Goal: Find specific page/section: Find specific page/section

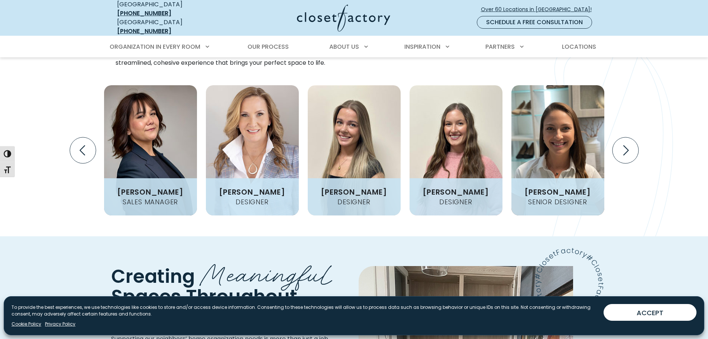
scroll to position [930, 0]
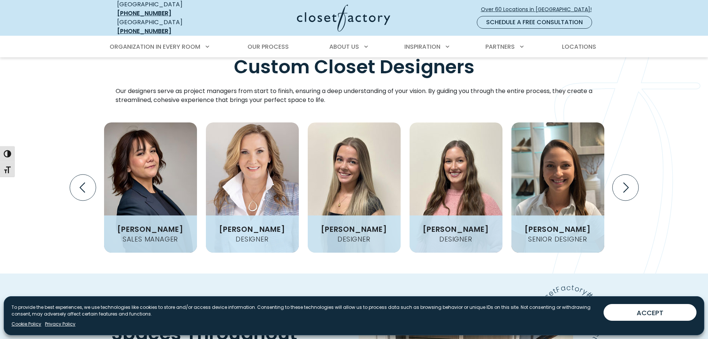
click at [628, 183] on icon "Next slide" at bounding box center [627, 188] width 6 height 10
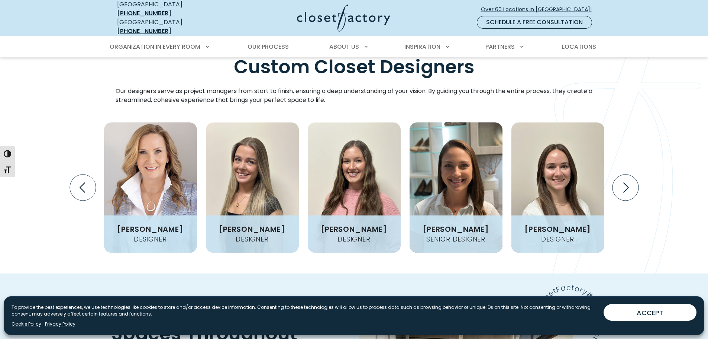
click at [624, 174] on icon "Next slide" at bounding box center [625, 187] width 26 height 26
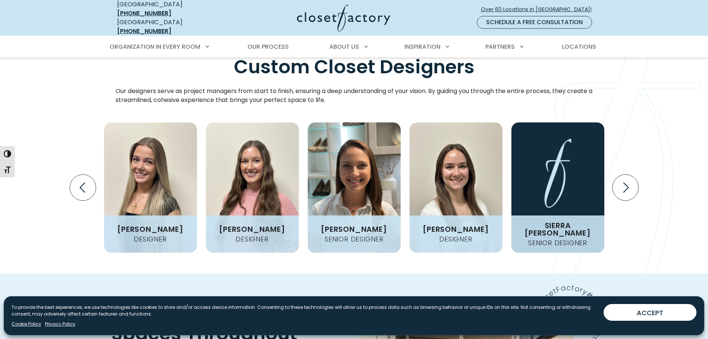
click at [624, 174] on icon "Next slide" at bounding box center [625, 187] width 26 height 26
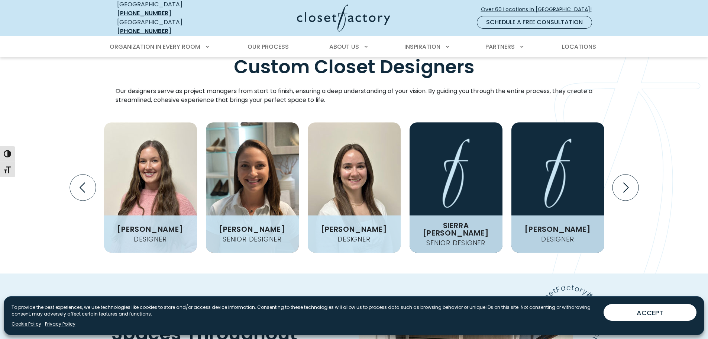
click at [624, 174] on icon "Next slide" at bounding box center [625, 187] width 26 height 26
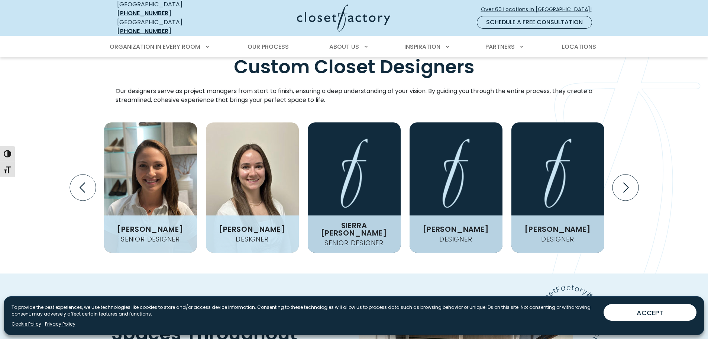
click at [624, 174] on icon "Next slide" at bounding box center [625, 187] width 26 height 26
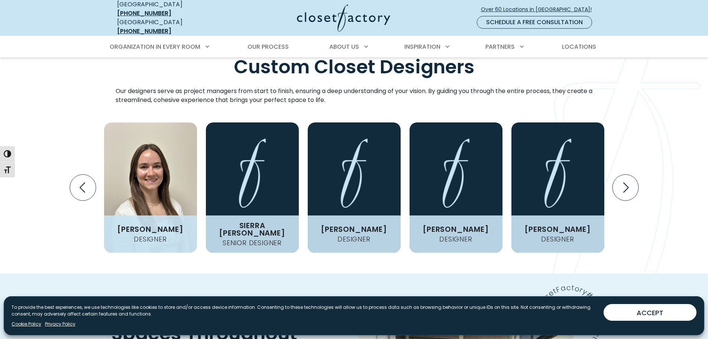
click at [624, 174] on icon "Next slide" at bounding box center [625, 187] width 26 height 26
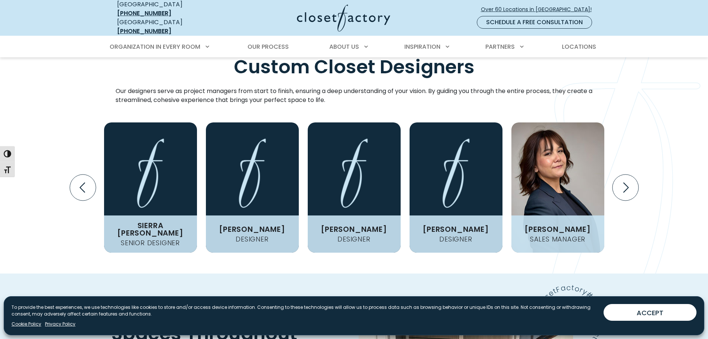
click at [624, 174] on icon "Next slide" at bounding box center [625, 187] width 26 height 26
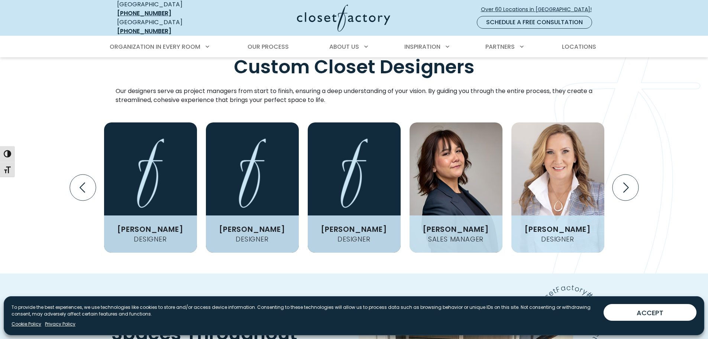
click at [624, 174] on icon "Next slide" at bounding box center [625, 187] width 26 height 26
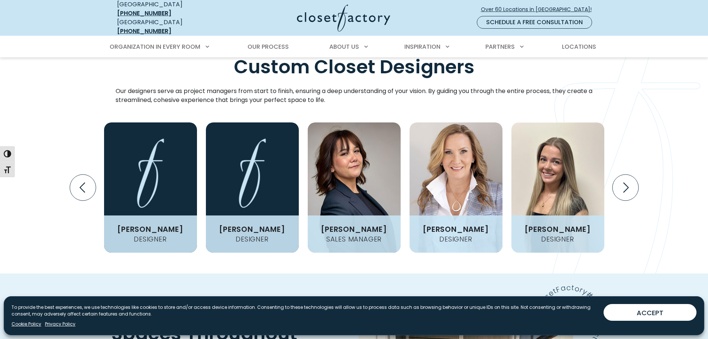
click at [624, 174] on icon "Next slide" at bounding box center [625, 187] width 26 height 26
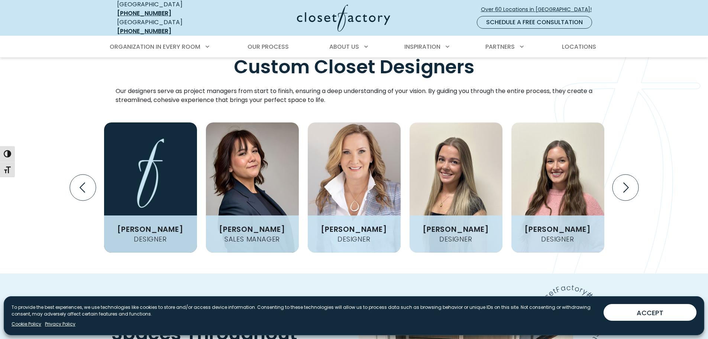
click at [624, 174] on icon "Next slide" at bounding box center [625, 187] width 26 height 26
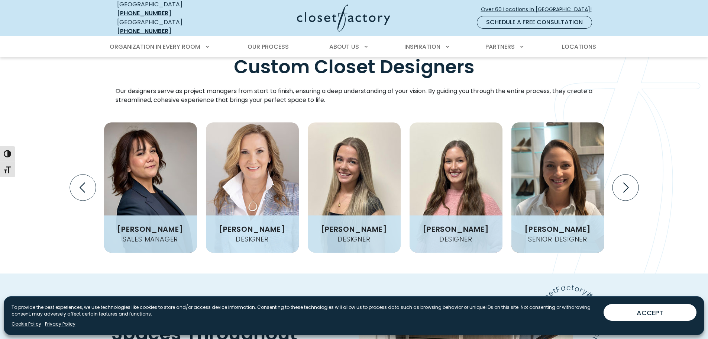
click at [624, 174] on icon "Next slide" at bounding box center [625, 187] width 26 height 26
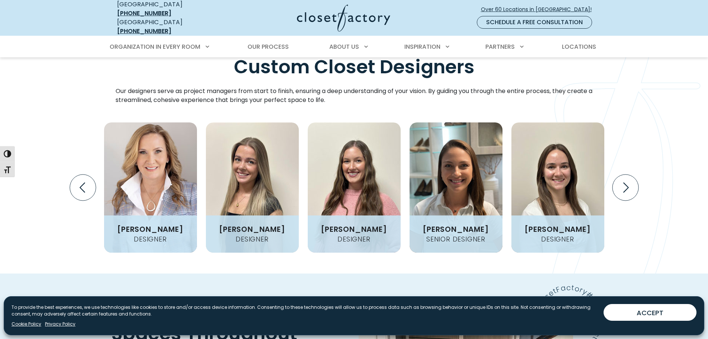
click at [624, 174] on icon "Next slide" at bounding box center [625, 187] width 26 height 26
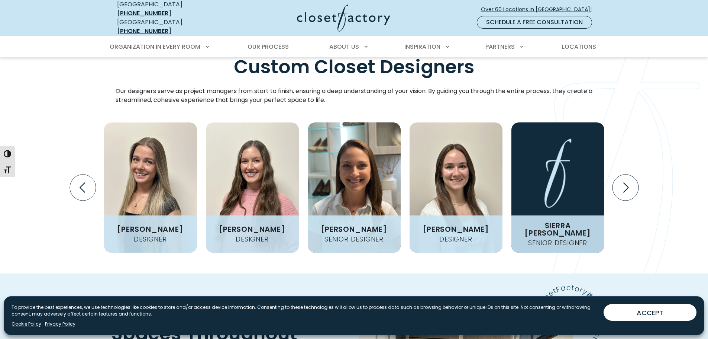
click at [624, 174] on icon "Next slide" at bounding box center [625, 187] width 26 height 26
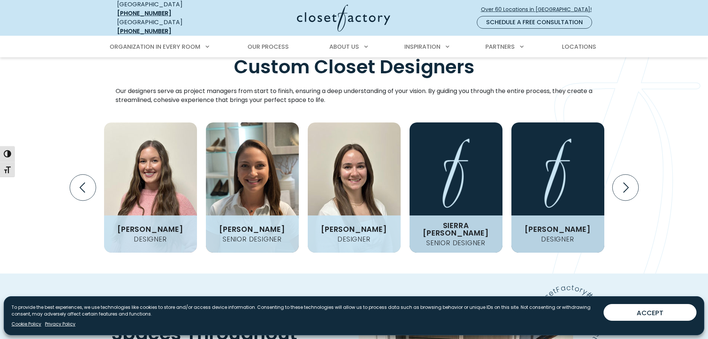
click at [432, 215] on figcaption "Sierra [PERSON_NAME] Senior Designer" at bounding box center [456, 233] width 93 height 37
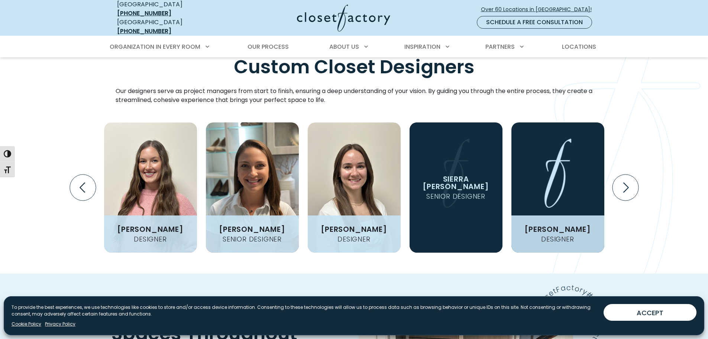
click at [443, 193] on h4 "Senior Designer" at bounding box center [456, 196] width 65 height 7
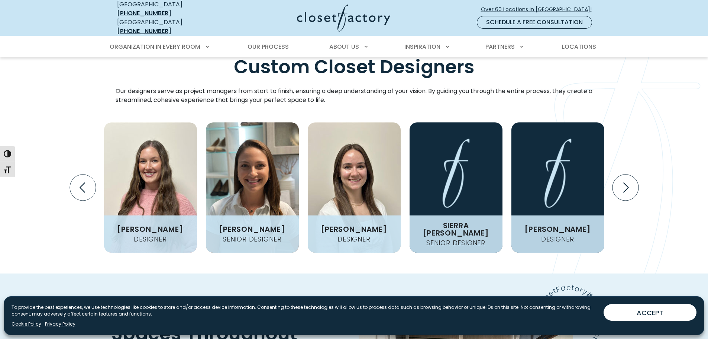
click at [445, 239] on h4 "Senior Designer" at bounding box center [456, 242] width 65 height 7
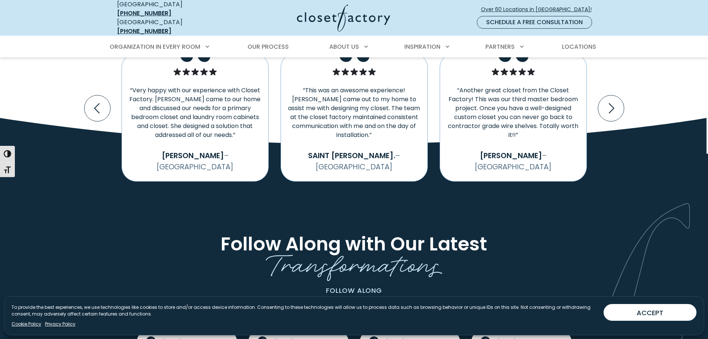
scroll to position [1450, 0]
